Goal: Information Seeking & Learning: Learn about a topic

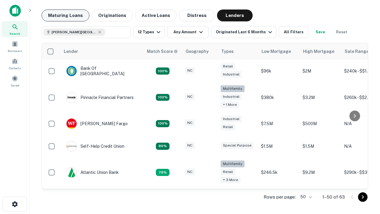
click at [65, 15] on button "Maturing Loans" at bounding box center [66, 15] width 48 height 12
